Goal: Information Seeking & Learning: Learn about a topic

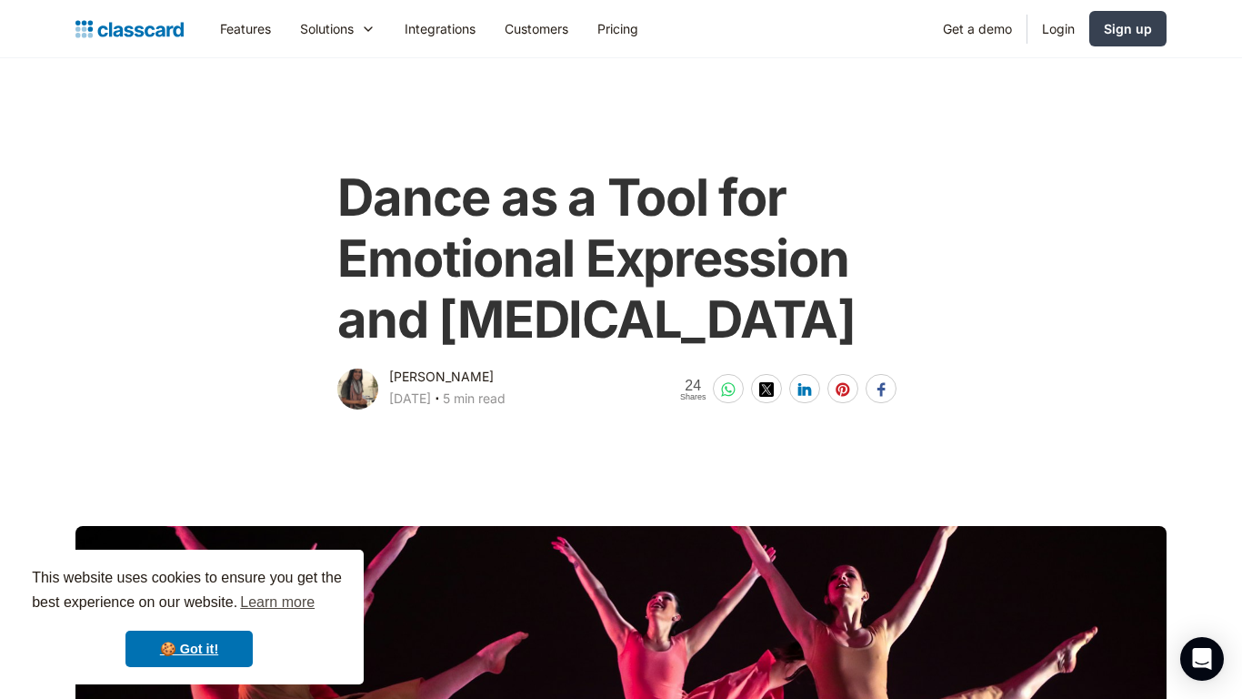
click at [193, 492] on main at bounding box center [621, 655] width 1242 height 484
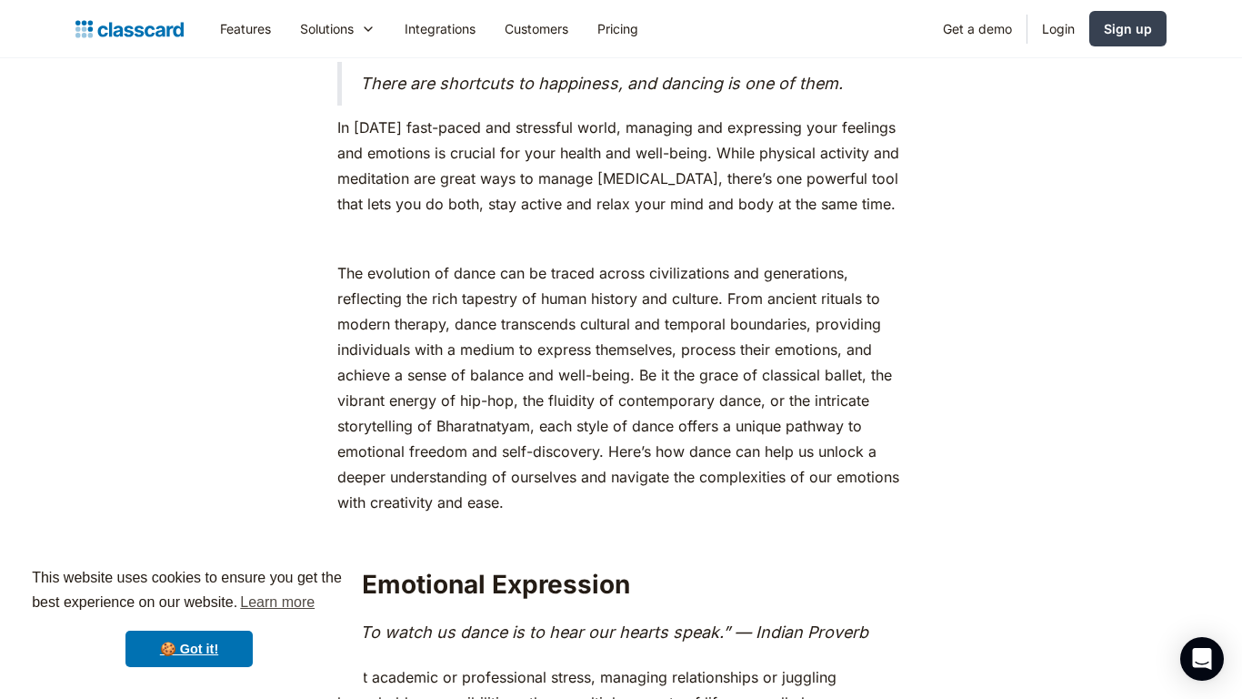
scroll to position [934, 0]
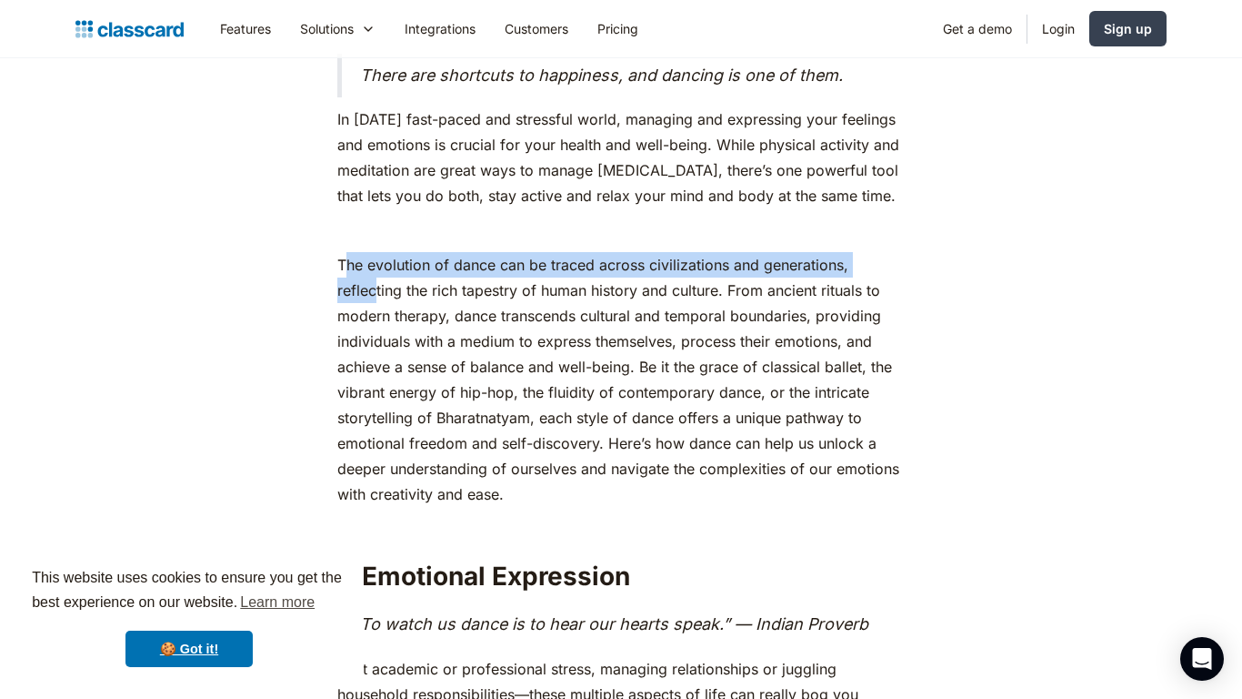
drag, startPoint x: 343, startPoint y: 326, endPoint x: 379, endPoint y: 339, distance: 38.9
click at [379, 339] on p "The evolution of dance can be traced across civilizations and generations, refl…" at bounding box center [620, 379] width 567 height 255
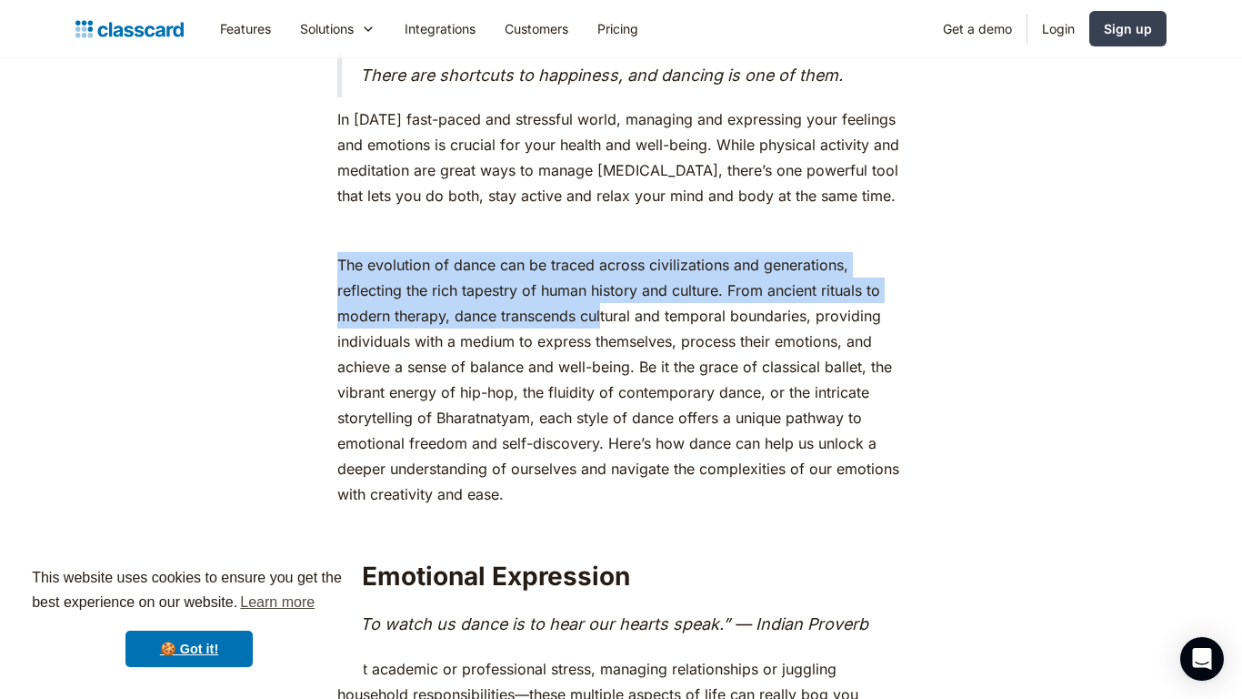
drag, startPoint x: 337, startPoint y: 324, endPoint x: 604, endPoint y: 381, distance: 273.5
click at [604, 381] on p "The evolution of dance can be traced across civilizations and generations, refl…" at bounding box center [620, 379] width 567 height 255
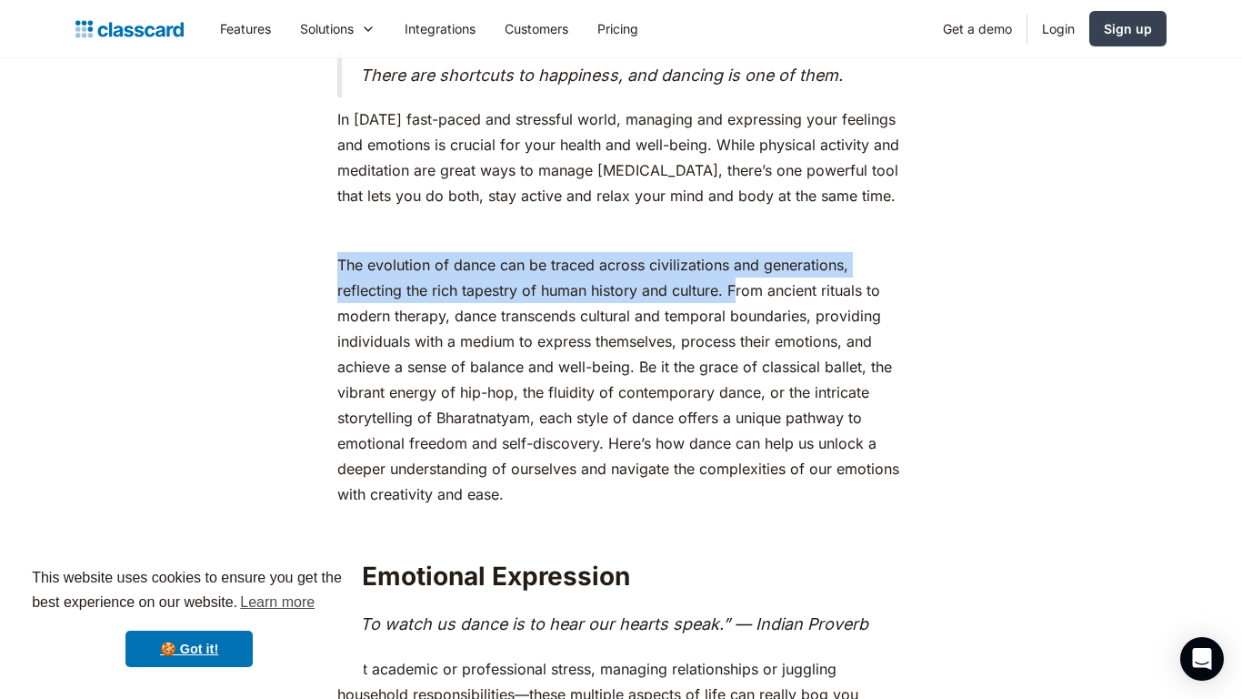
drag, startPoint x: 341, startPoint y: 327, endPoint x: 736, endPoint y: 353, distance: 395.6
click at [736, 353] on p "The evolution of dance can be traced across civilizations and generations, refl…" at bounding box center [620, 379] width 567 height 255
click at [738, 357] on p "The evolution of dance can be traced across civilizations and generations, refl…" at bounding box center [620, 379] width 567 height 255
drag, startPoint x: 338, startPoint y: 324, endPoint x: 727, endPoint y: 360, distance: 390.1
click at [727, 360] on p "The evolution of dance can be traced across civilizations and generations, refl…" at bounding box center [620, 379] width 567 height 255
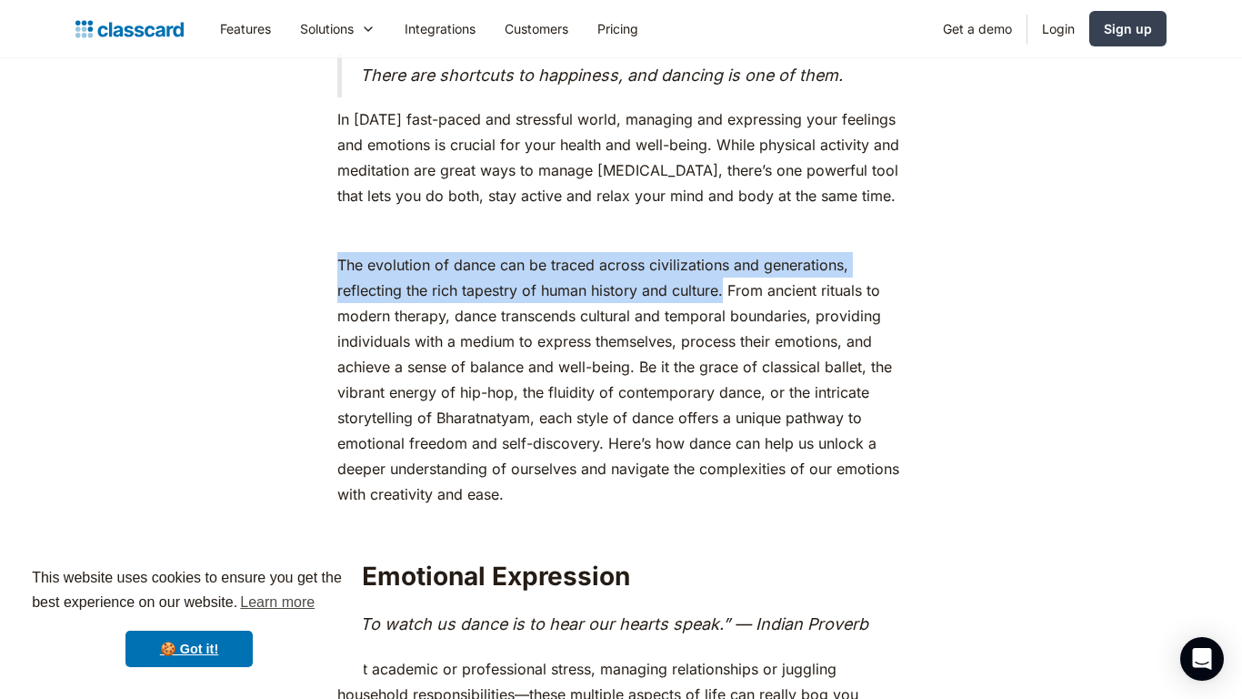
copy p "The evolution of dance can be traced across civilizations and generations, refl…"
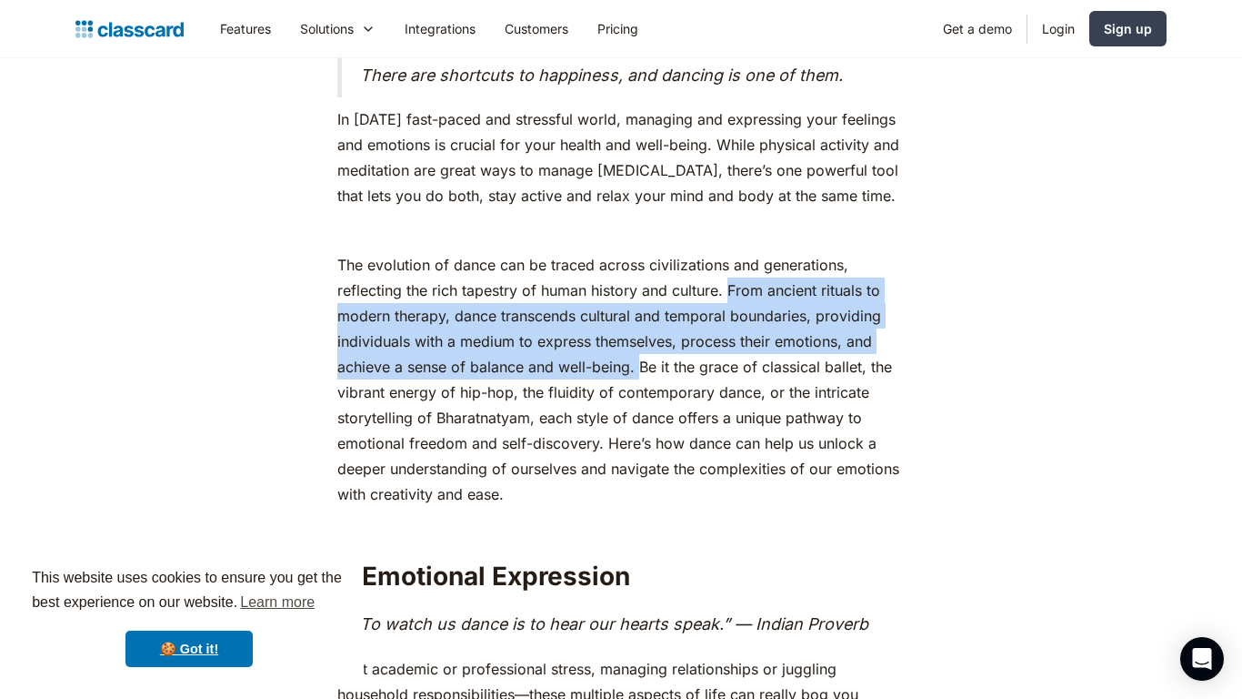
drag, startPoint x: 730, startPoint y: 352, endPoint x: 640, endPoint y: 434, distance: 121.7
click at [640, 434] on p "The evolution of dance can be traced across civilizations and generations, refl…" at bounding box center [620, 379] width 567 height 255
copy p "From ancient rituals to modern therapy, dance transcends cultural and temporal …"
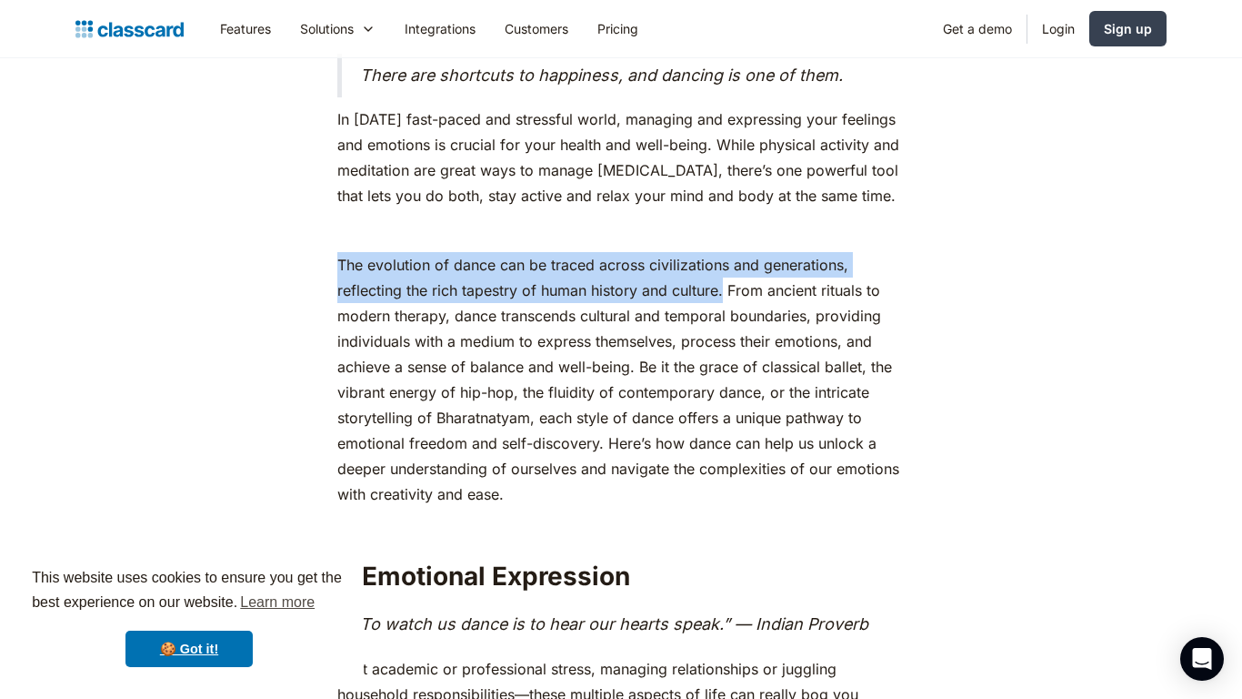
drag, startPoint x: 337, startPoint y: 327, endPoint x: 725, endPoint y: 351, distance: 388.2
click at [725, 351] on p "The evolution of dance can be traced across civilizations and generations, refl…" at bounding box center [620, 379] width 567 height 255
copy p "The evolution of dance can be traced across civilizations and generations, refl…"
